Goal: Task Accomplishment & Management: Manage account settings

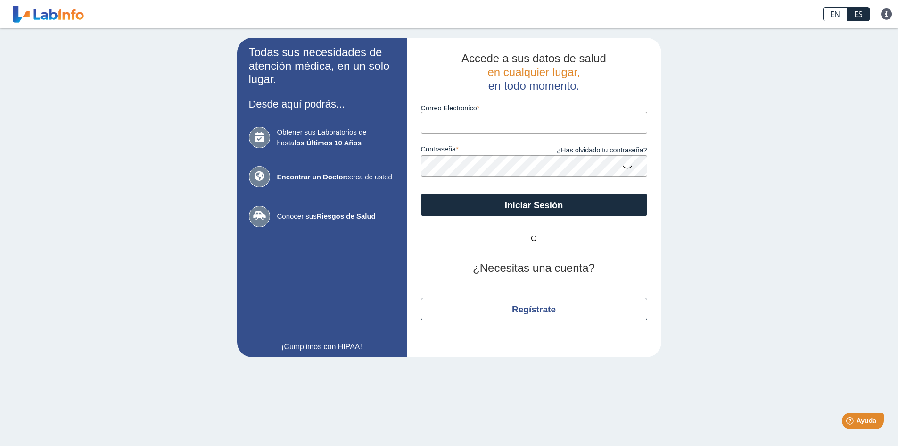
click at [426, 128] on input "Correo Electronico" at bounding box center [534, 122] width 226 height 21
drag, startPoint x: 427, startPoint y: 127, endPoint x: 437, endPoint y: 122, distance: 11.2
click at [430, 126] on input "Correo Electronico" at bounding box center [534, 122] width 226 height 21
click at [437, 122] on input "Correo Electronico" at bounding box center [534, 122] width 226 height 21
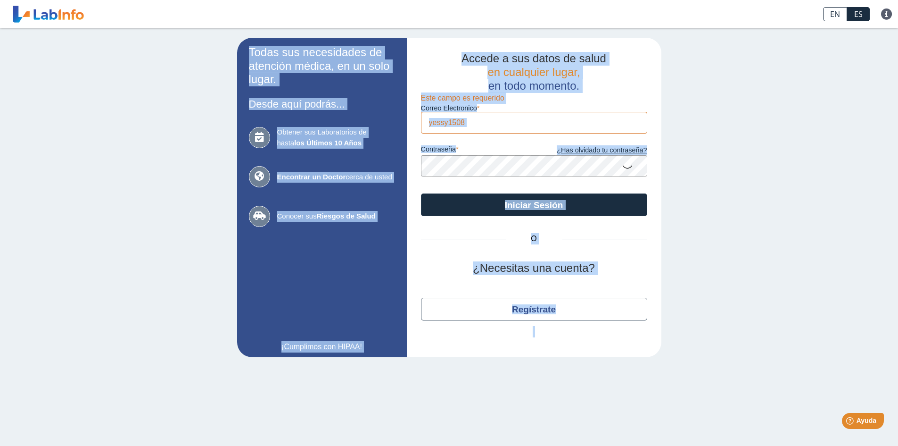
drag, startPoint x: 257, startPoint y: 342, endPoint x: 905, endPoint y: 468, distance: 659.9
click at [898, 445] on html "EN ES Preguntas Frecuentes Política de privacidad EN ES Preguntas Frecuentes Po…" at bounding box center [449, 223] width 898 height 446
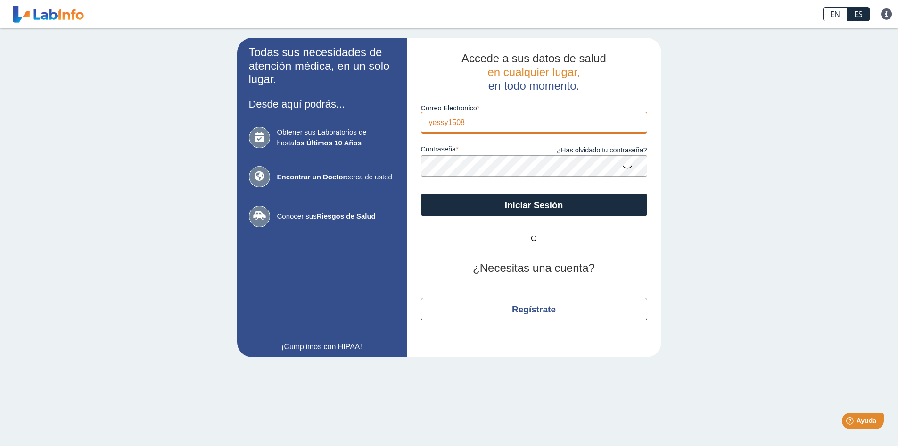
click at [525, 116] on input "yessy1508" at bounding box center [534, 122] width 226 height 21
type input "[EMAIL_ADDRESS][DOMAIN_NAME]"
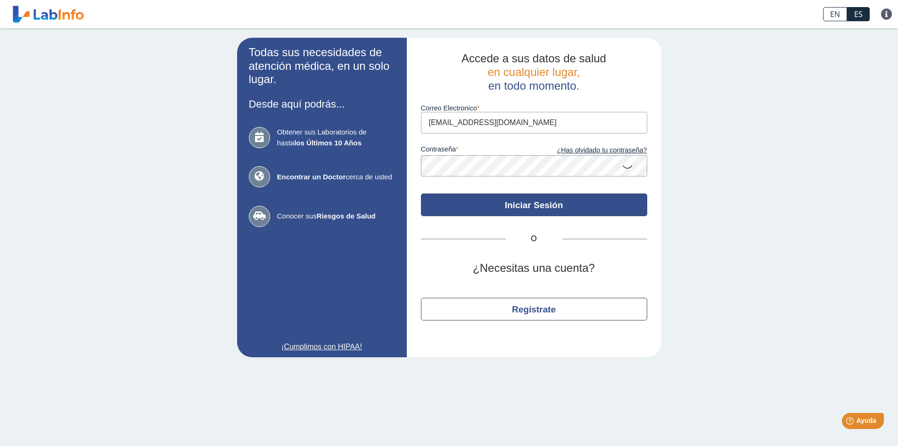
click at [478, 208] on button "Iniciar Sesión" at bounding box center [534, 204] width 226 height 23
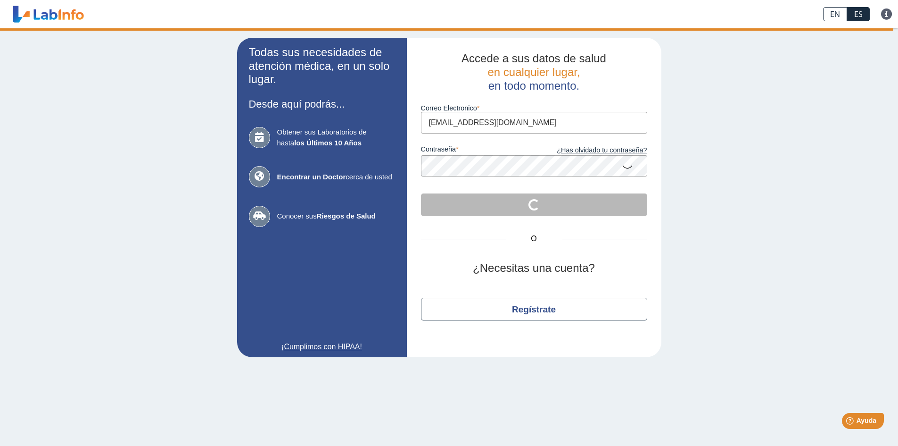
click at [759, 124] on div "Todas sus necesidades de atención médica, en un solo lugar. Desde aquí podrás..…" at bounding box center [449, 197] width 898 height 338
click at [628, 165] on icon at bounding box center [627, 166] width 11 height 18
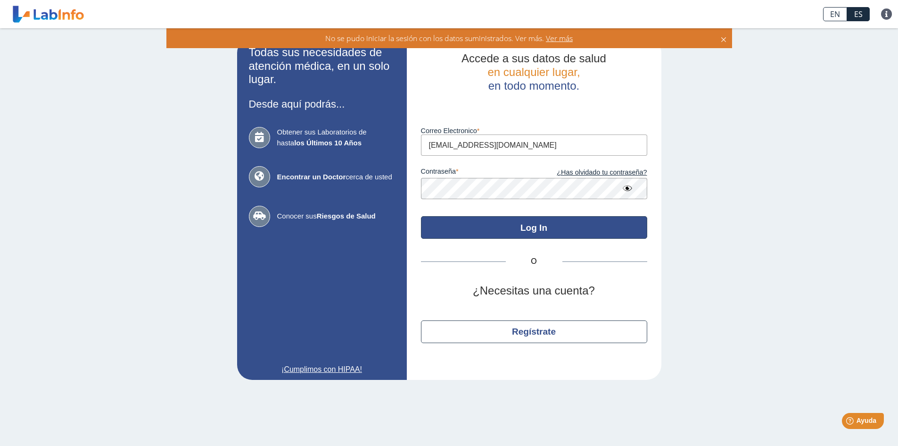
click at [449, 232] on button "Log In" at bounding box center [534, 227] width 226 height 23
